Goal: Task Accomplishment & Management: Use online tool/utility

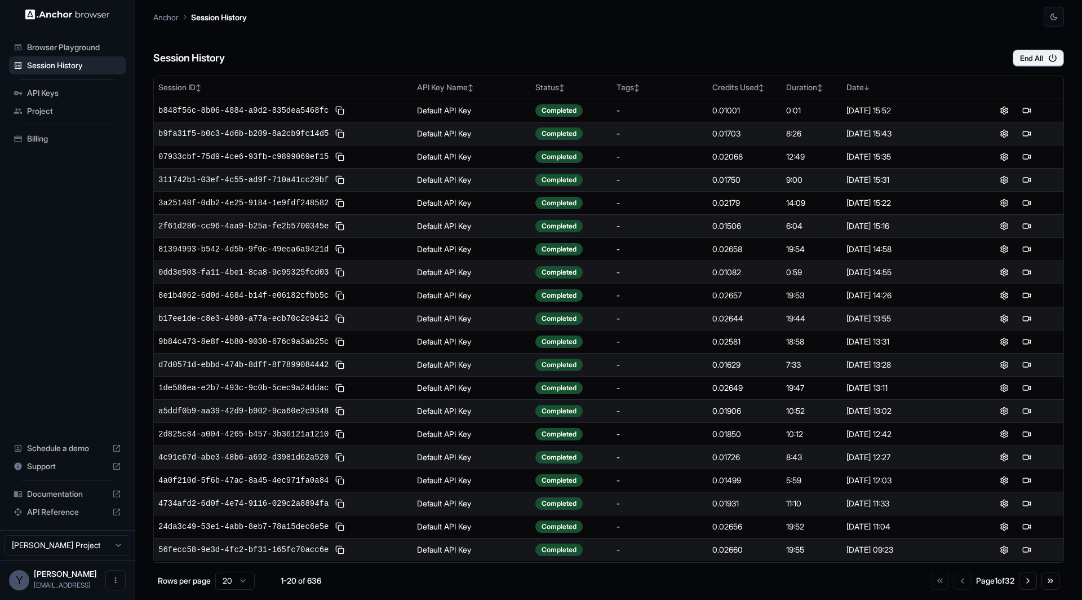
drag, startPoint x: 0, startPoint y: 0, endPoint x: 665, endPoint y: 64, distance: 668.1
click at [665, 64] on div "Session History End All" at bounding box center [608, 46] width 911 height 39
click at [1024, 57] on button "End All" at bounding box center [1038, 58] width 51 height 17
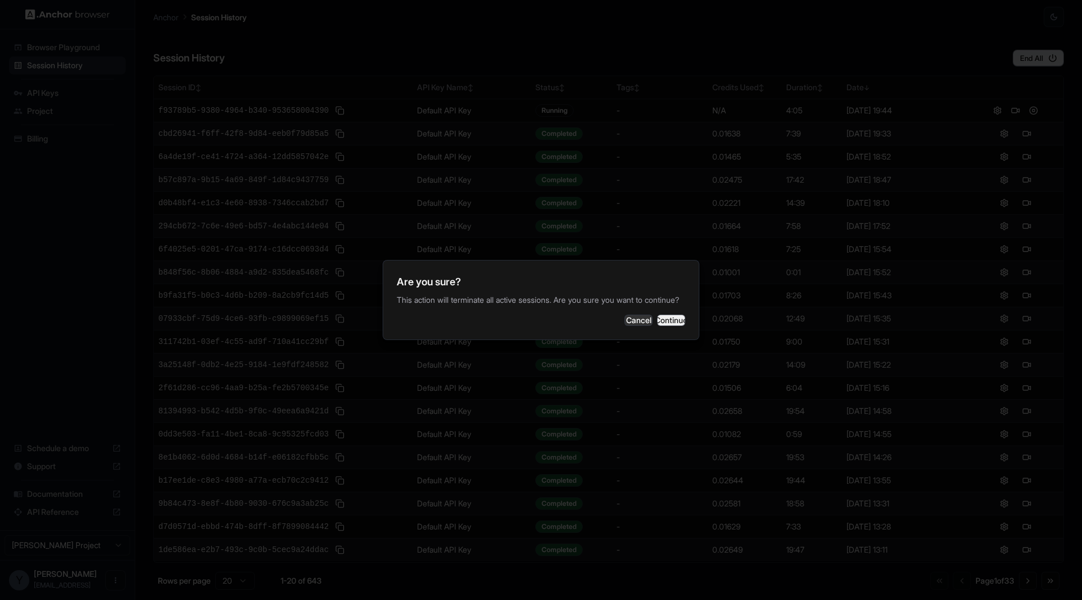
click at [659, 325] on button "Continue" at bounding box center [671, 319] width 28 height 11
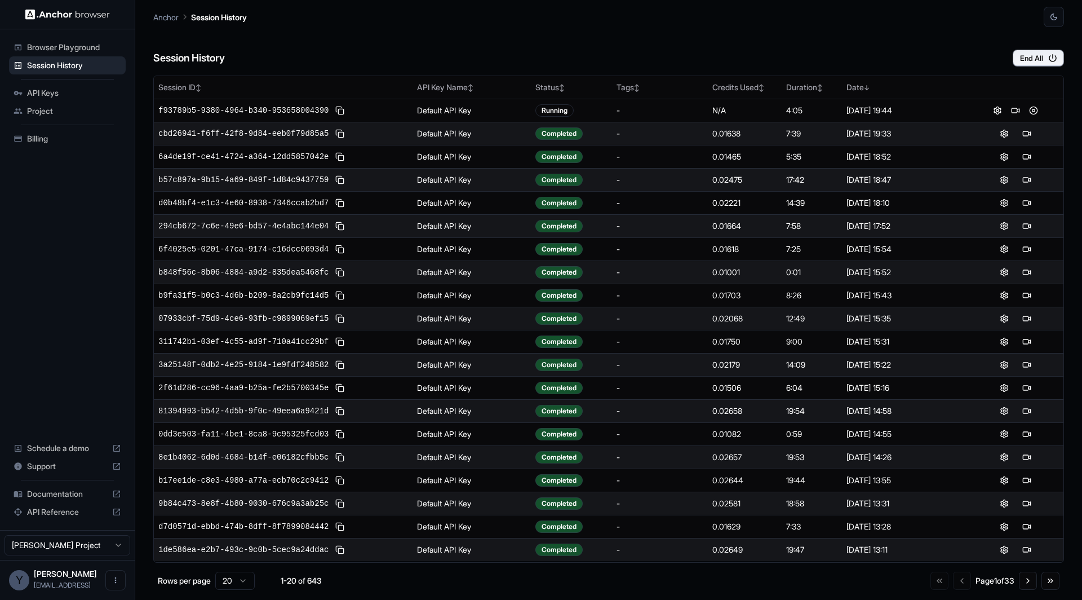
click at [484, 29] on div "Session History End All" at bounding box center [608, 46] width 911 height 39
